Goal: Task Accomplishment & Management: Use online tool/utility

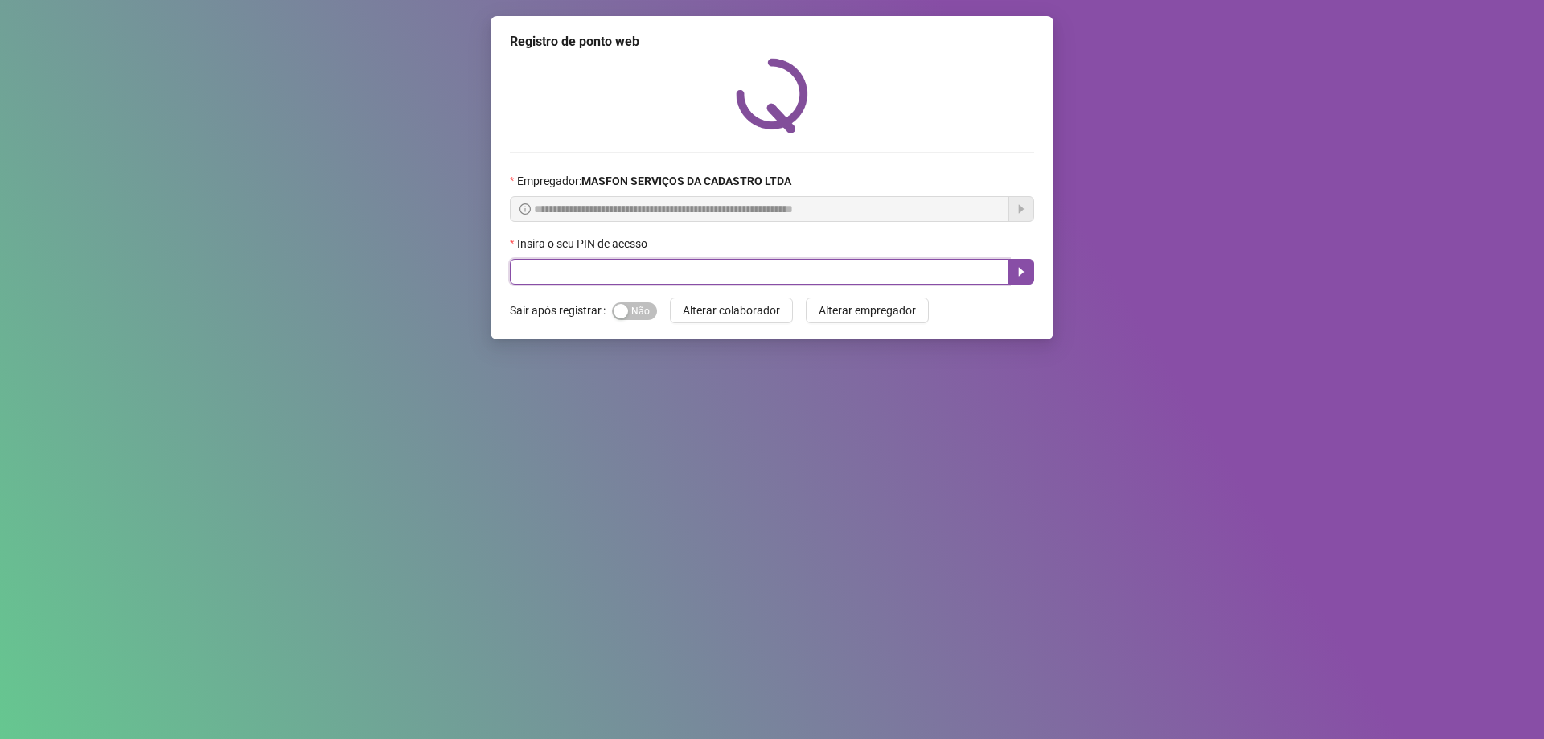
click at [611, 261] on input "text" at bounding box center [759, 272] width 499 height 26
type input "*****"
click at [1022, 271] on icon "caret-right" at bounding box center [1022, 272] width 6 height 9
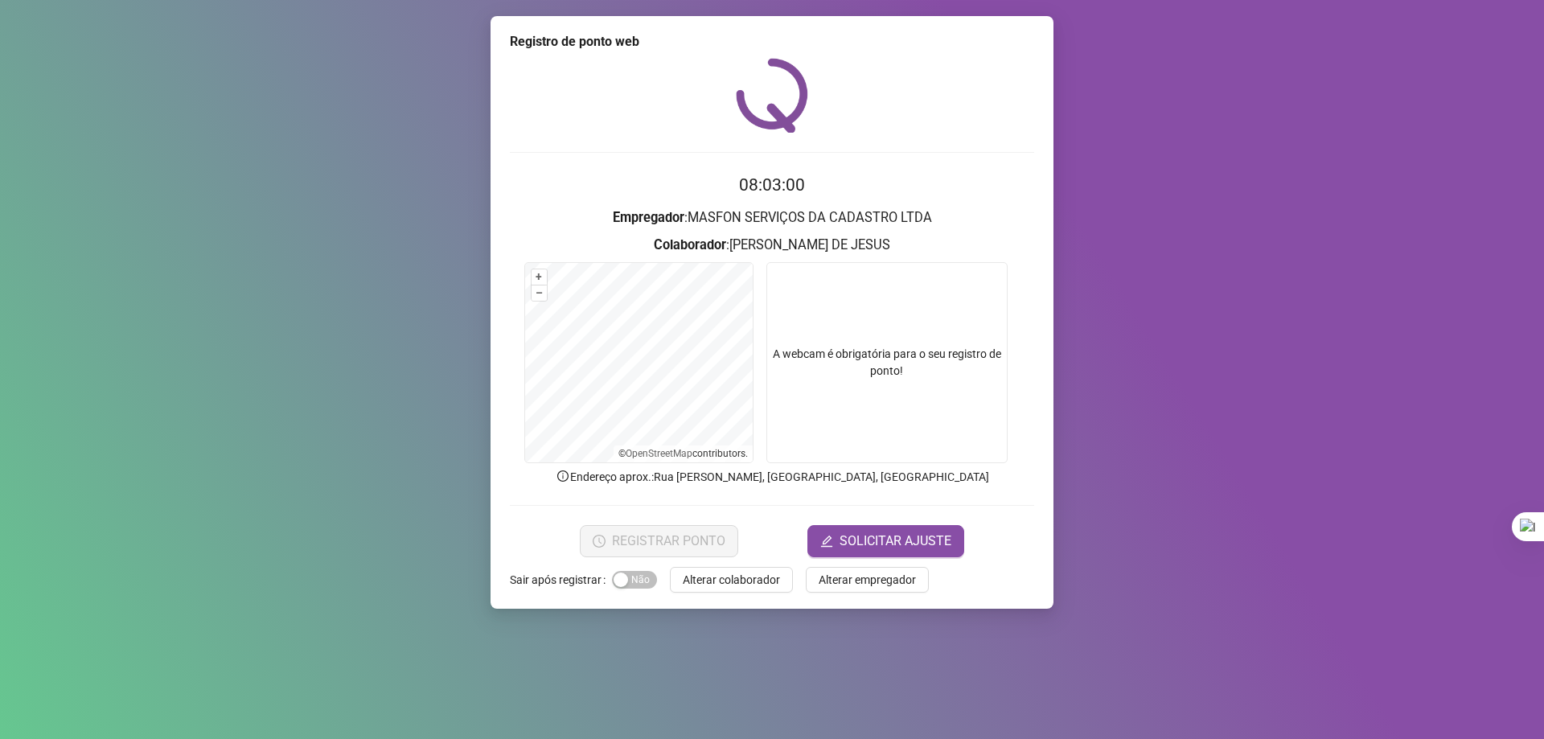
click at [764, 521] on form "08:03:00 Empregador : MASFON SERVIÇOS DA CADASTRO LTDA Colaborador : [PERSON_NA…" at bounding box center [772, 364] width 524 height 384
click at [794, 535] on div "REGISTRAR PONTO SOLICITAR AJUSTE" at bounding box center [772, 541] width 524 height 32
click at [761, 515] on form "08:03:05 Empregador : MASFON SERVIÇOS DA CADASTRO LTDA Colaborador : [PERSON_NA…" at bounding box center [772, 364] width 524 height 384
click at [699, 538] on span "REGISTRAR PONTO" at bounding box center [668, 540] width 113 height 19
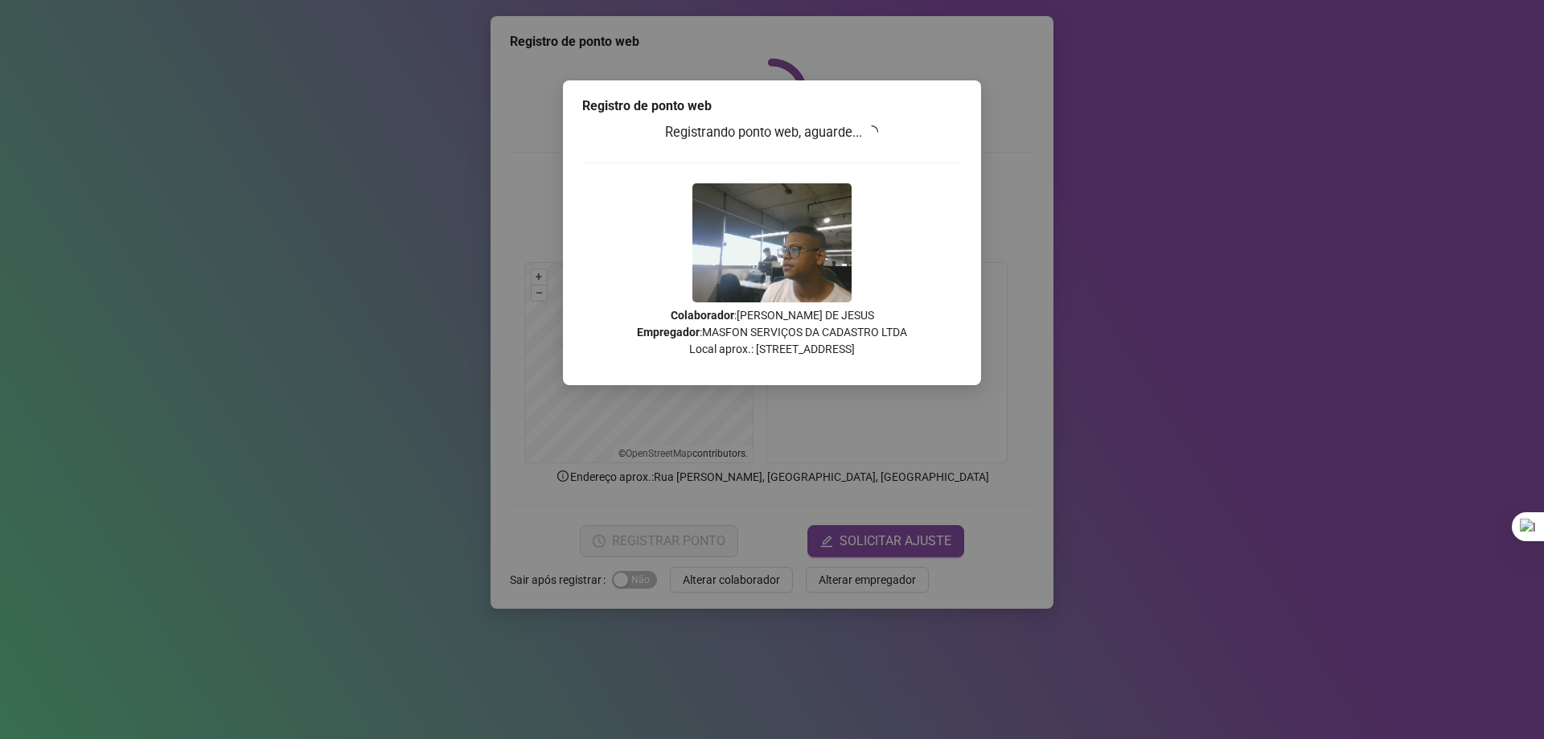
click at [402, 356] on div "Registro de ponto web Registrando ponto web, aguarde... Colaborador : [PERSON_N…" at bounding box center [772, 369] width 1544 height 739
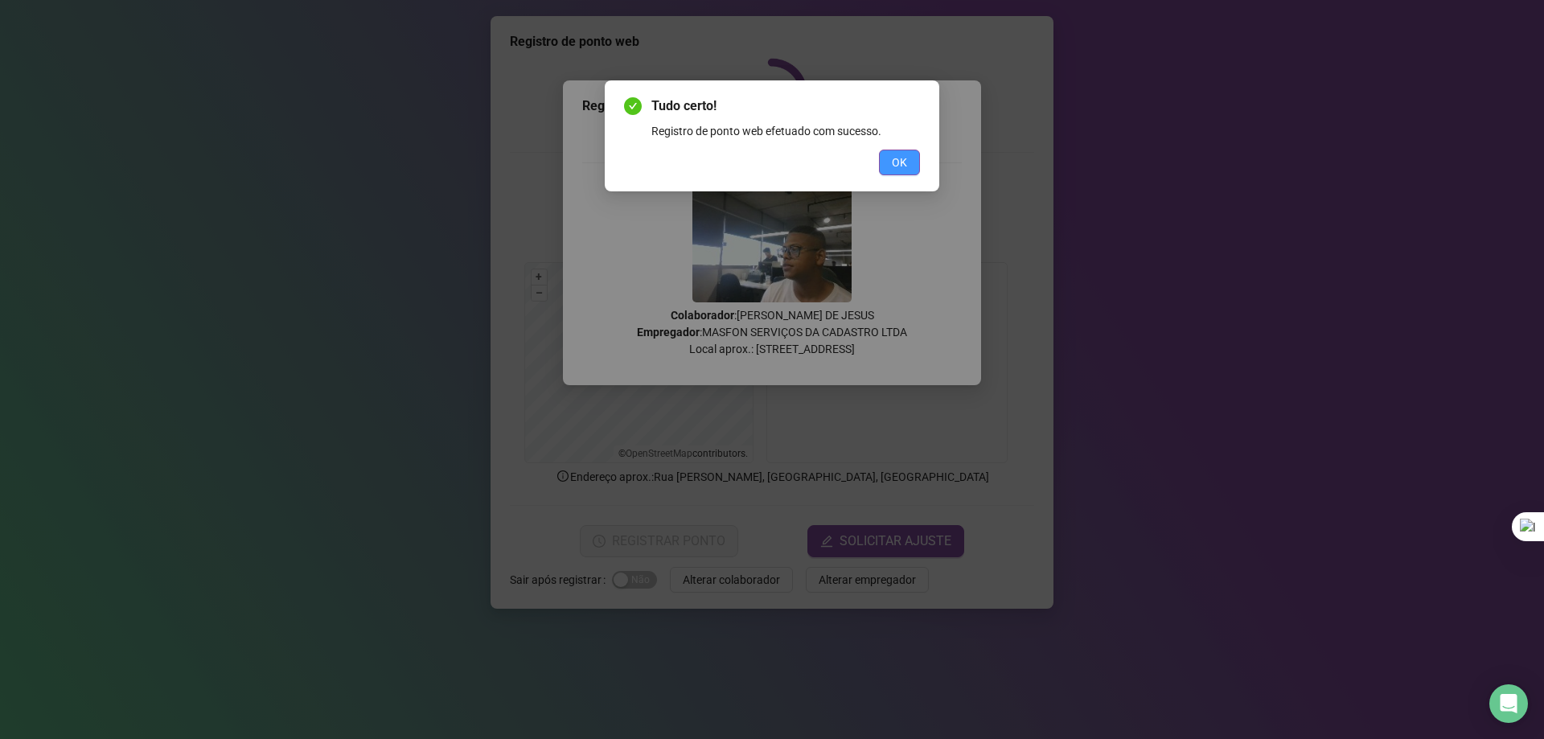
click at [912, 171] on button "OK" at bounding box center [899, 163] width 41 height 26
